Goal: Book appointment/travel/reservation

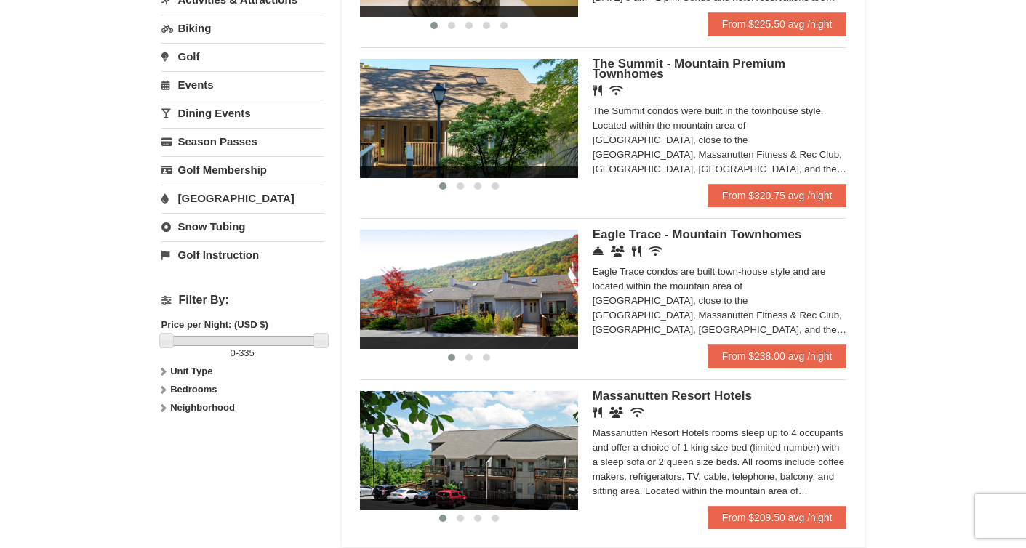
scroll to position [431, 0]
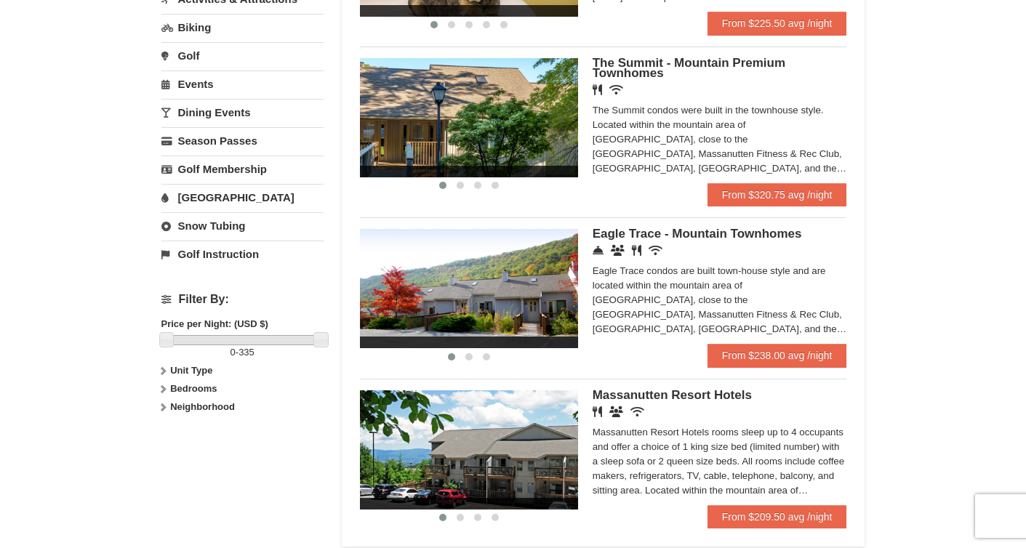
click at [164, 406] on icon at bounding box center [163, 407] width 10 height 10
click at [163, 390] on icon at bounding box center [163, 389] width 10 height 10
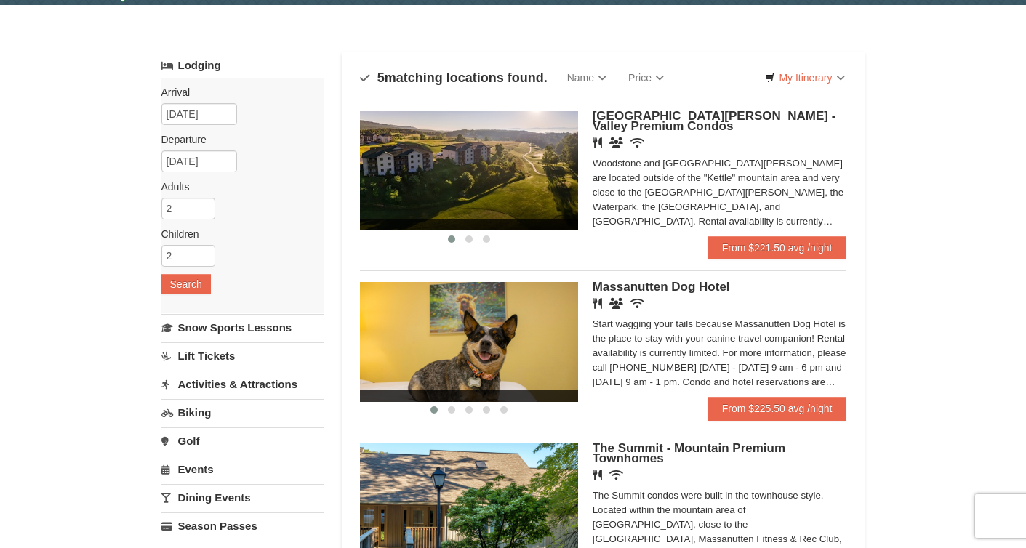
scroll to position [39, 0]
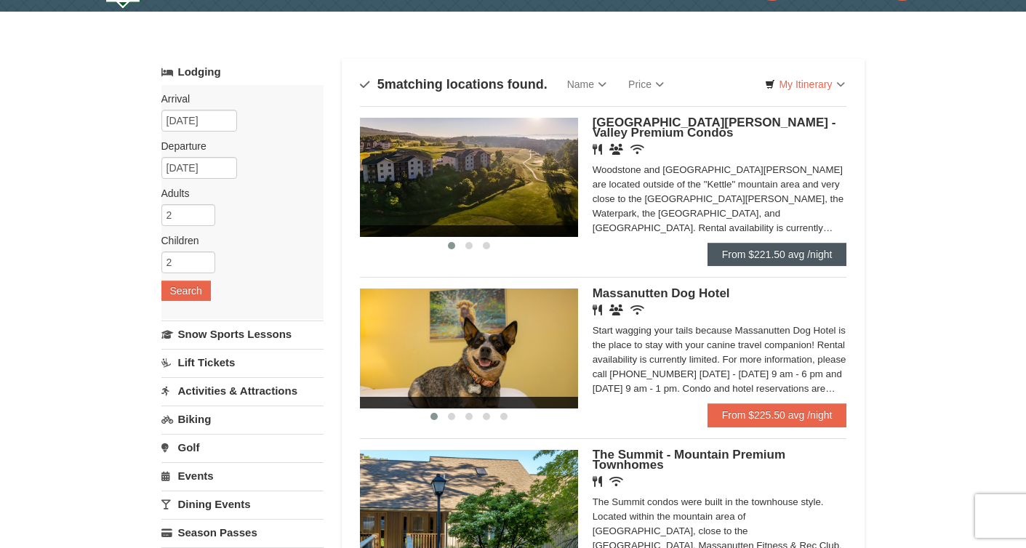
click at [770, 256] on link "From $221.50 avg /night" at bounding box center [777, 254] width 140 height 23
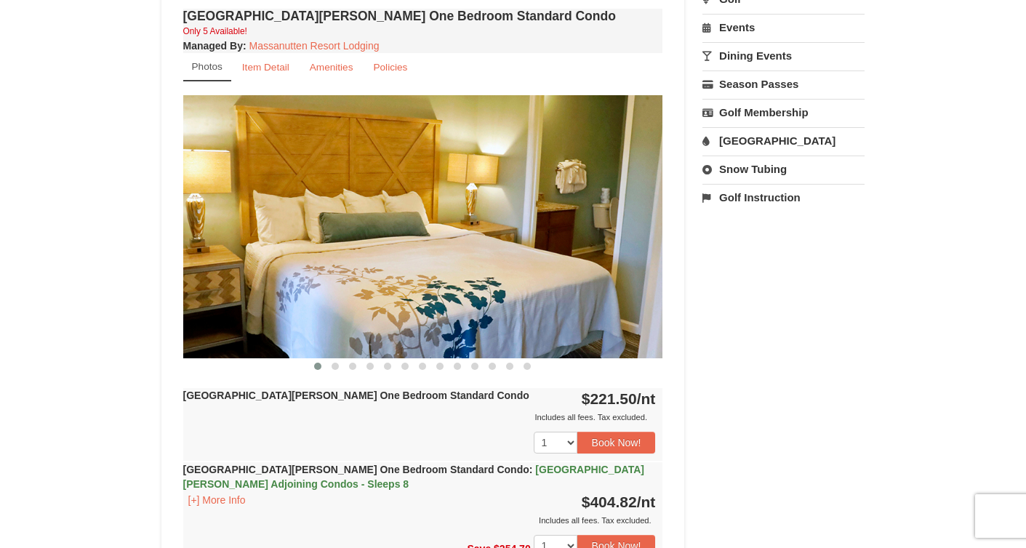
scroll to position [467, 0]
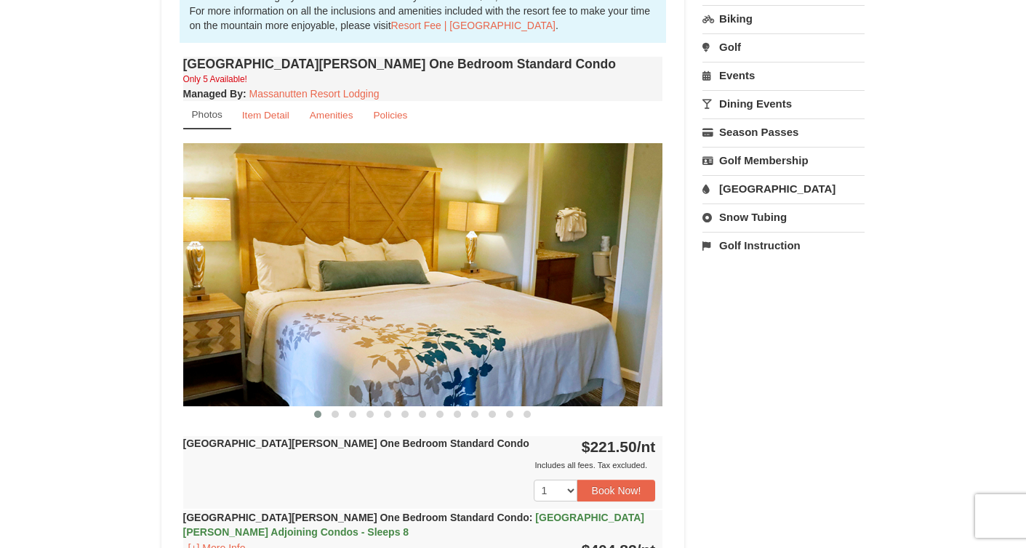
click at [576, 325] on img at bounding box center [423, 274] width 480 height 262
click at [652, 259] on img at bounding box center [423, 274] width 480 height 262
click at [648, 264] on img at bounding box center [423, 274] width 480 height 262
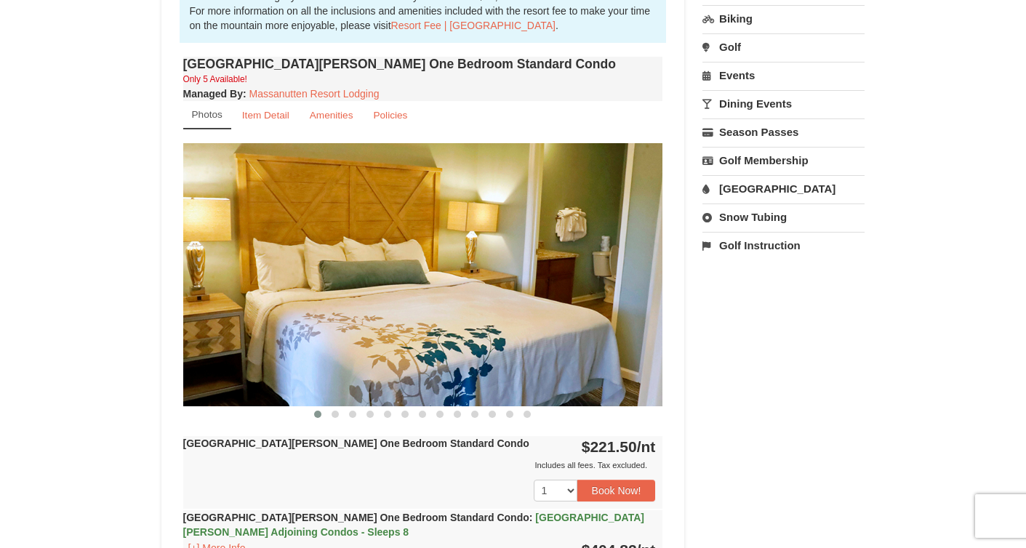
click at [648, 264] on img at bounding box center [423, 274] width 480 height 262
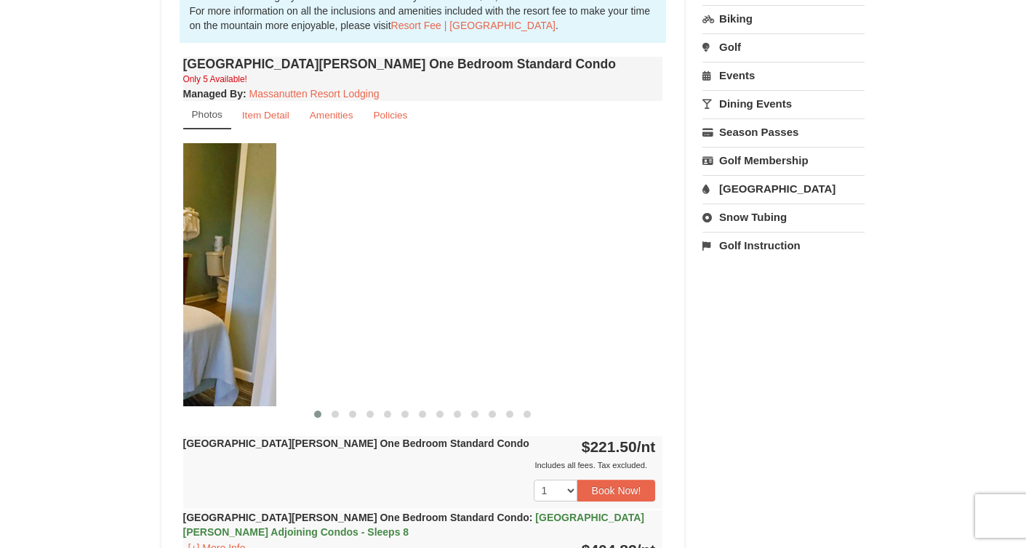
drag, startPoint x: 648, startPoint y: 264, endPoint x: 214, endPoint y: 299, distance: 435.4
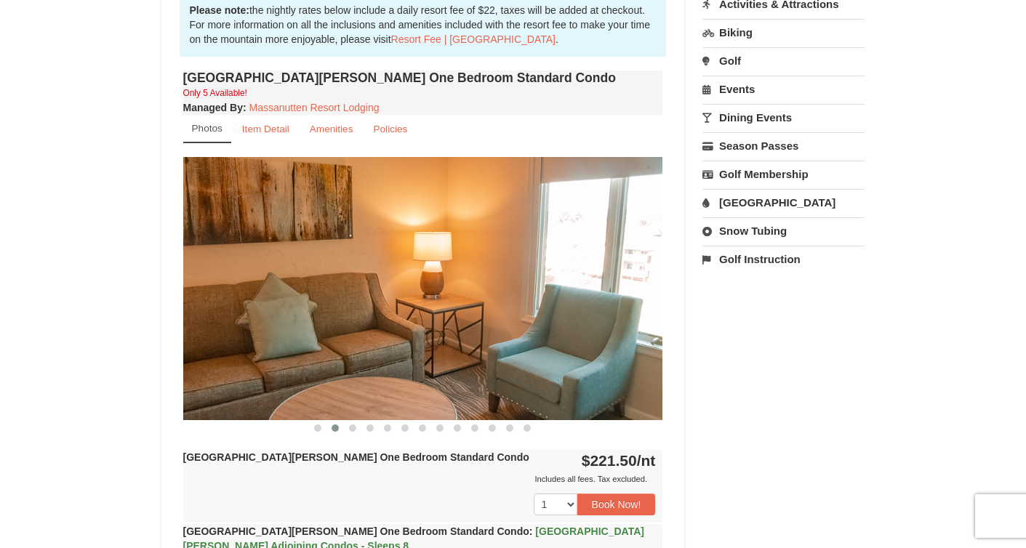
scroll to position [448, 0]
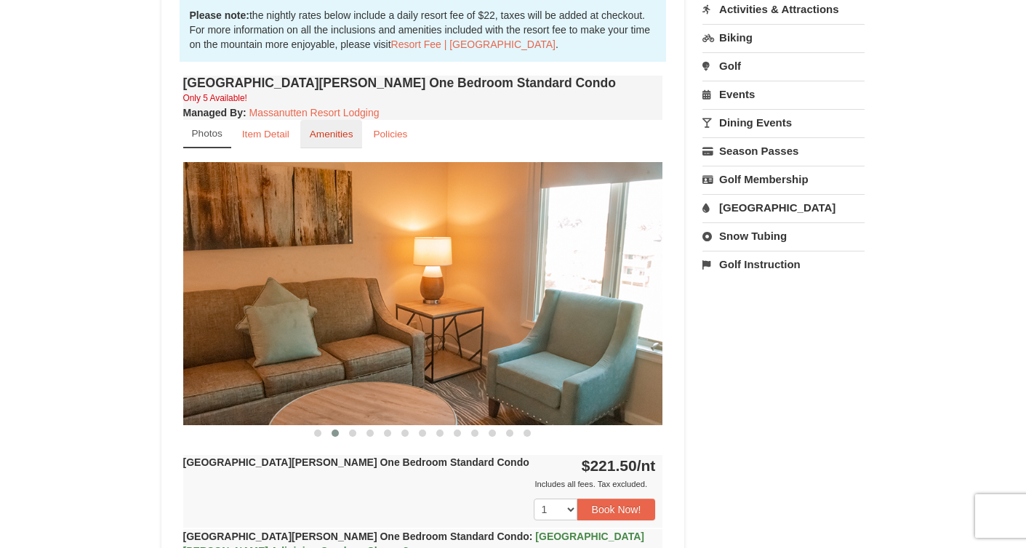
click at [331, 130] on small "Amenities" at bounding box center [332, 134] width 44 height 11
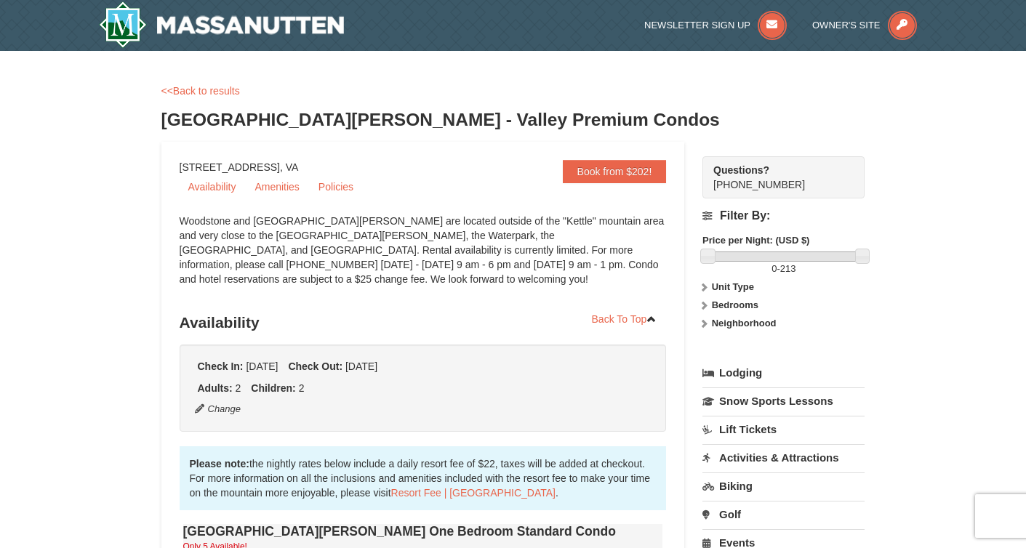
scroll to position [0, 0]
click at [282, 192] on link "Amenities" at bounding box center [277, 187] width 62 height 22
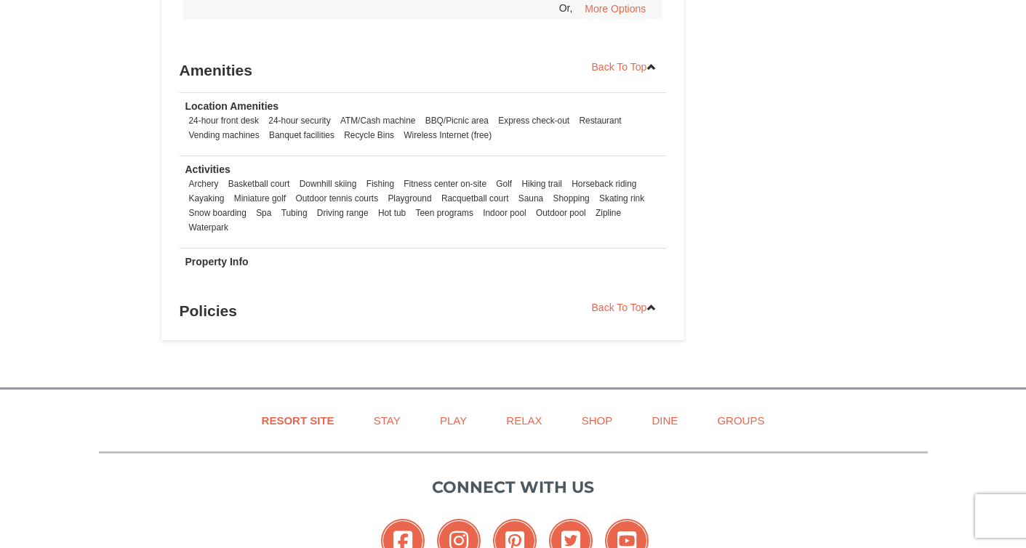
scroll to position [1847, 0]
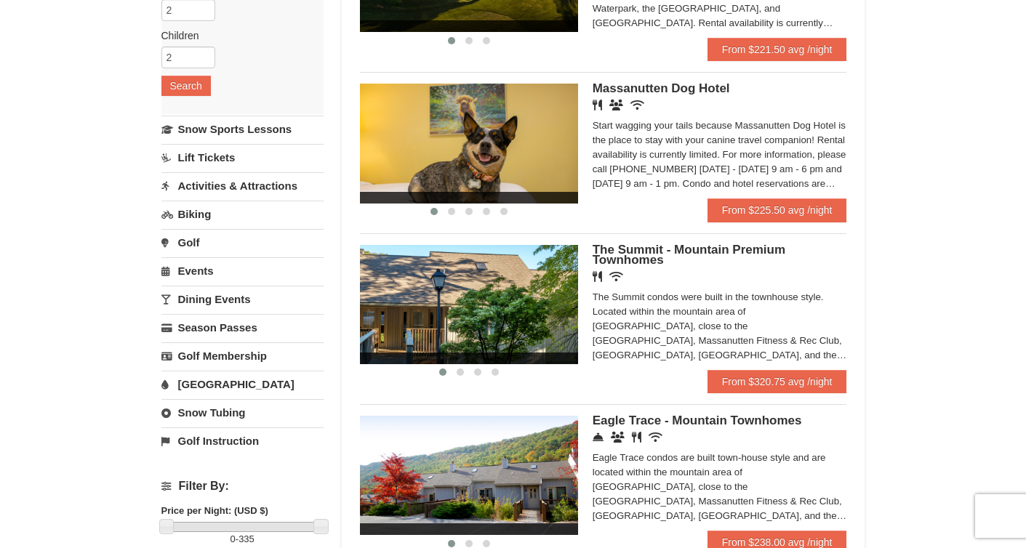
scroll to position [254, 0]
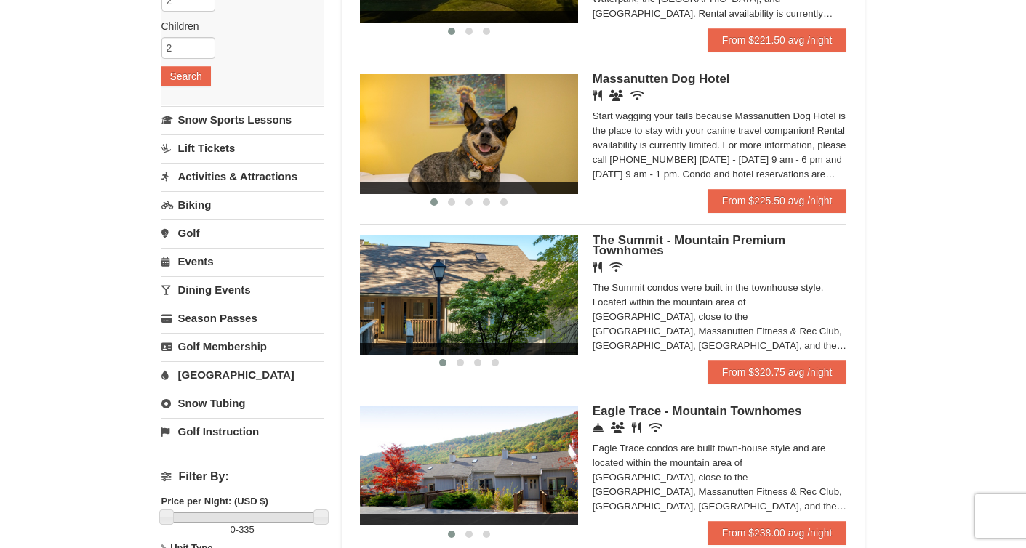
click at [640, 248] on span "The Summit - Mountain Premium Townhomes" at bounding box center [688, 245] width 193 height 24
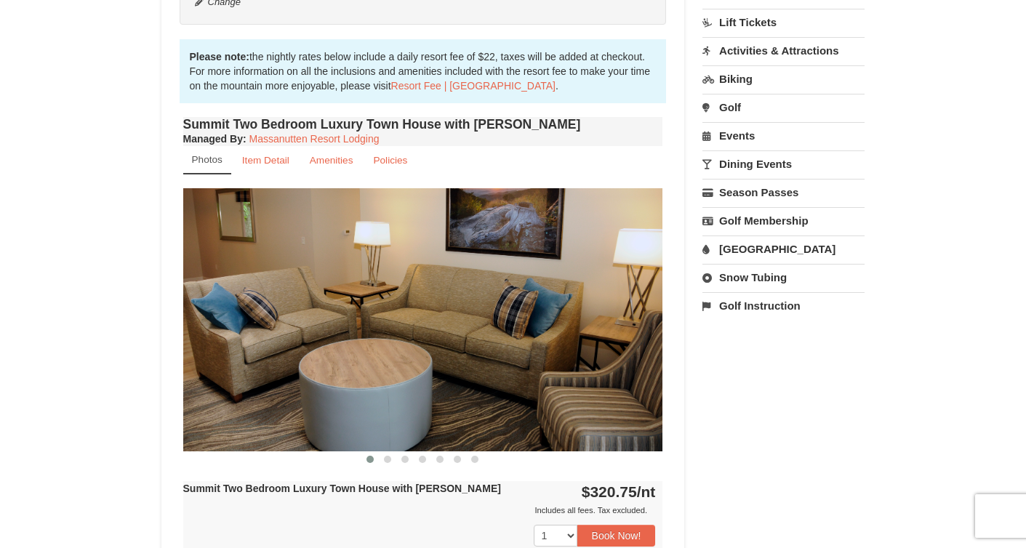
scroll to position [406, 0]
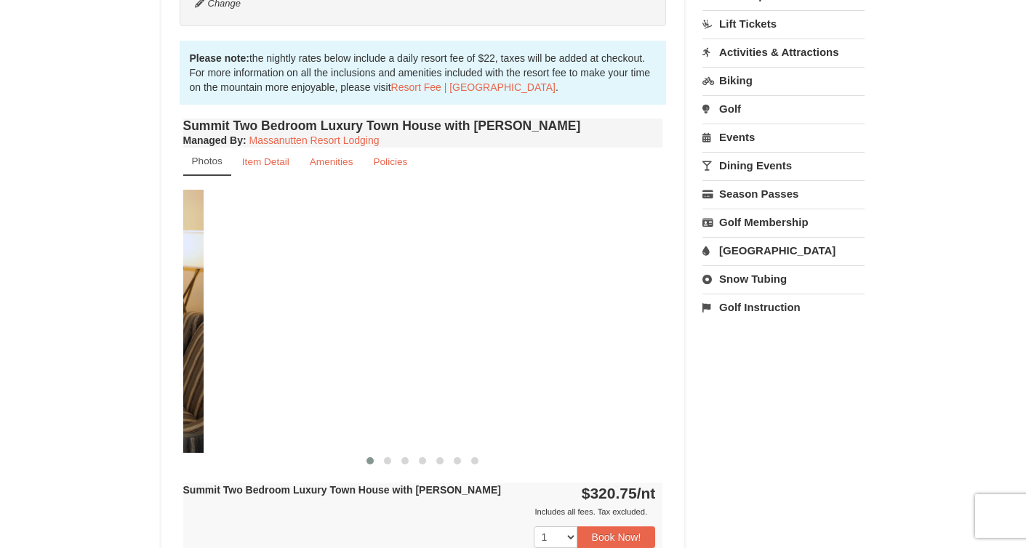
drag, startPoint x: 513, startPoint y: 335, endPoint x: 28, endPoint y: 441, distance: 497.0
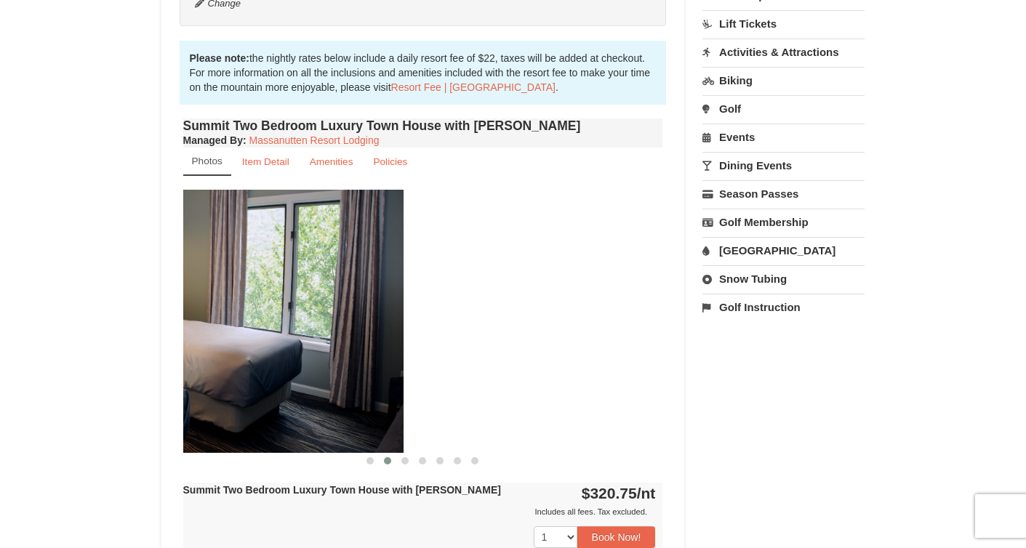
drag, startPoint x: 513, startPoint y: 346, endPoint x: 236, endPoint y: 368, distance: 277.8
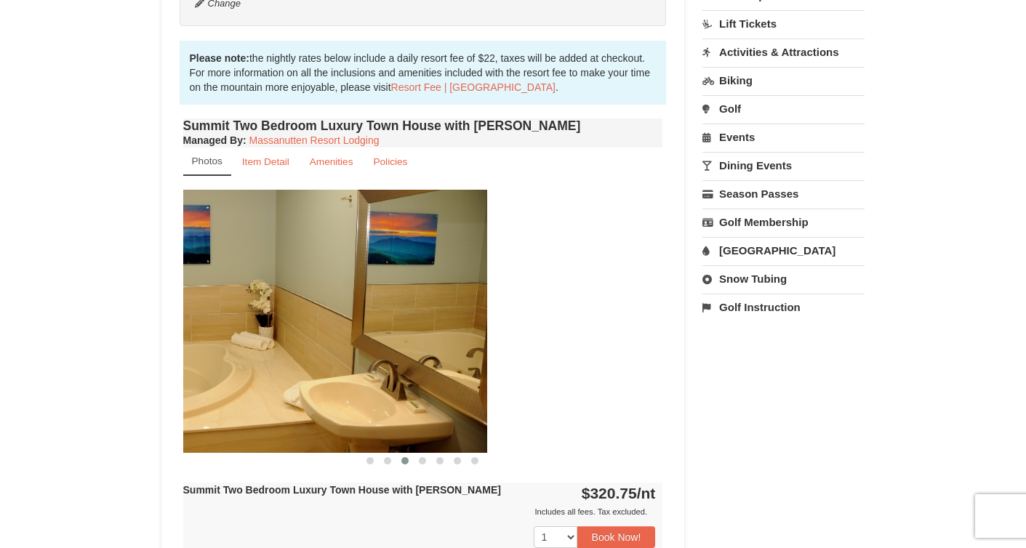
drag, startPoint x: 525, startPoint y: 321, endPoint x: 230, endPoint y: 323, distance: 295.1
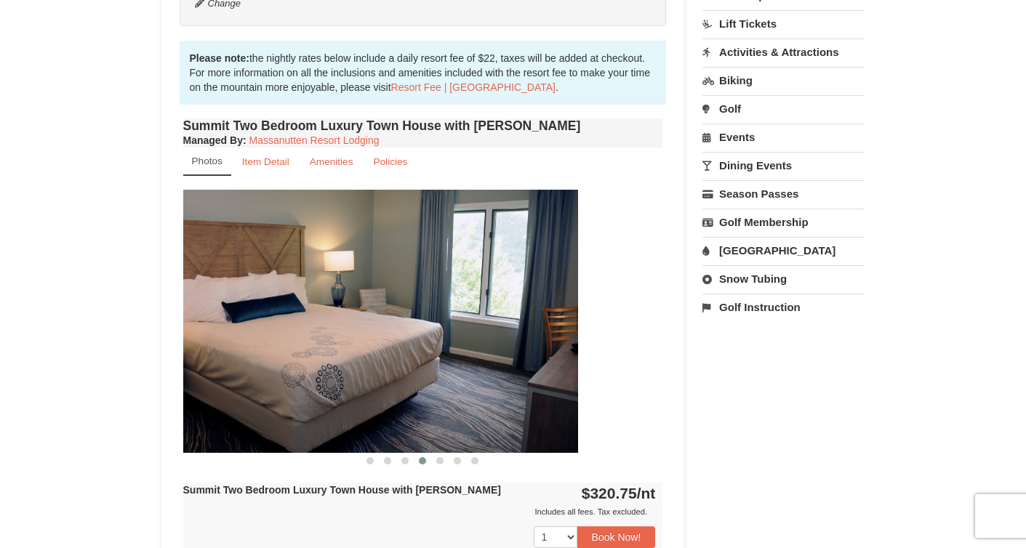
drag, startPoint x: 464, startPoint y: 327, endPoint x: 145, endPoint y: 349, distance: 320.5
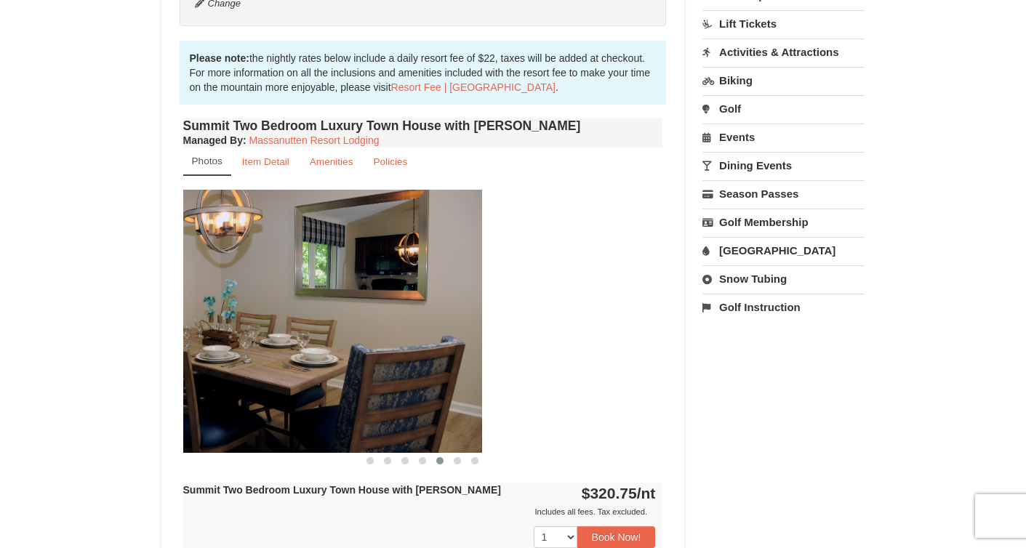
drag, startPoint x: 398, startPoint y: 343, endPoint x: -11, endPoint y: 433, distance: 419.0
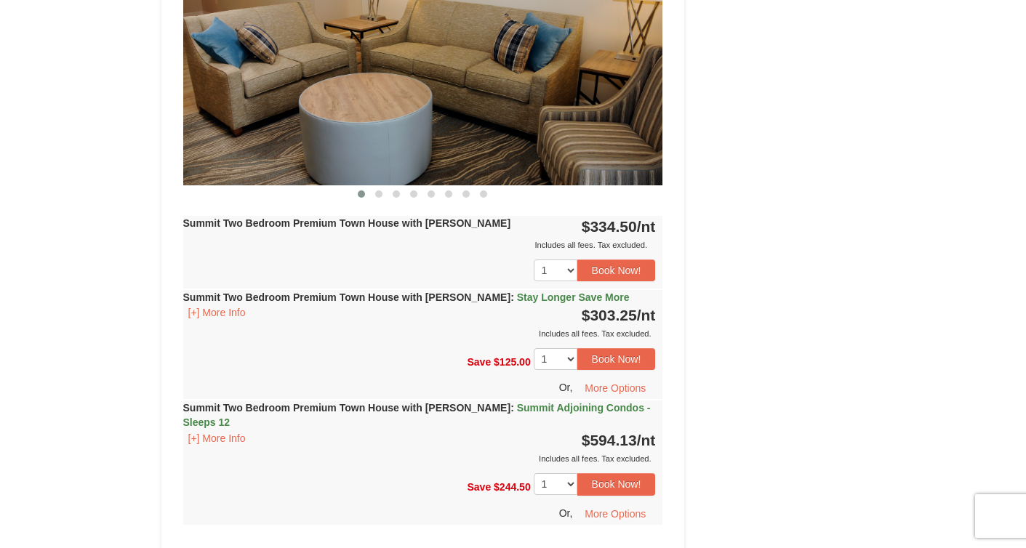
scroll to position [1385, 0]
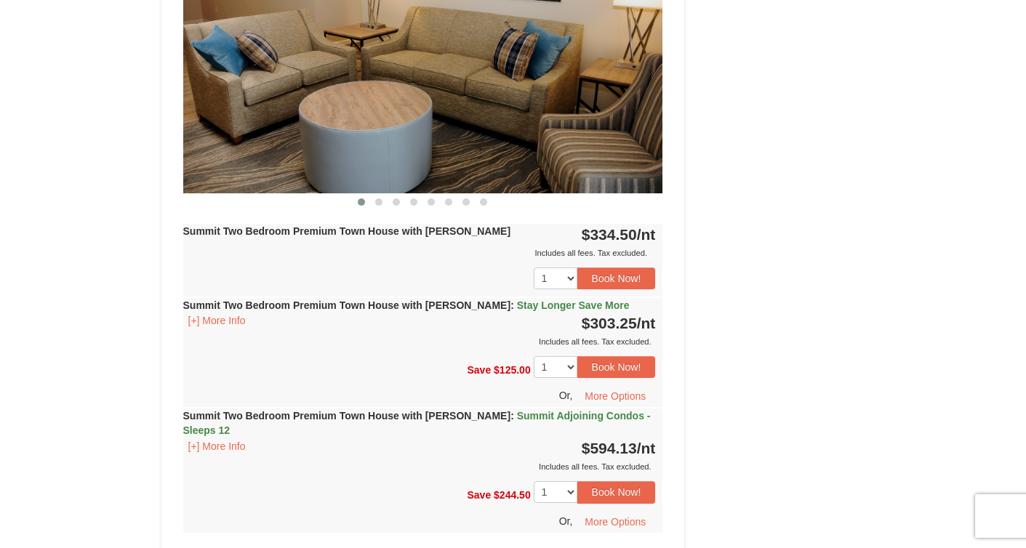
click at [517, 206] on div "Summit Two Bedroom Premium Town House with Jacuzzi Only 1 Available! Managed By…" at bounding box center [423, 201] width 487 height 721
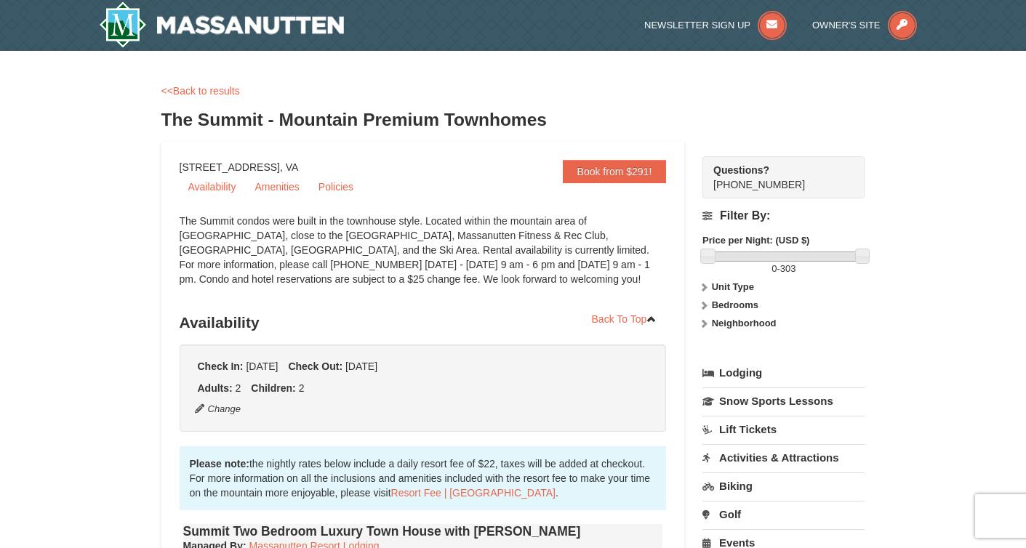
scroll to position [0, 0]
click at [315, 26] on img at bounding box center [222, 24] width 246 height 47
